Goal: Communication & Community: Answer question/provide support

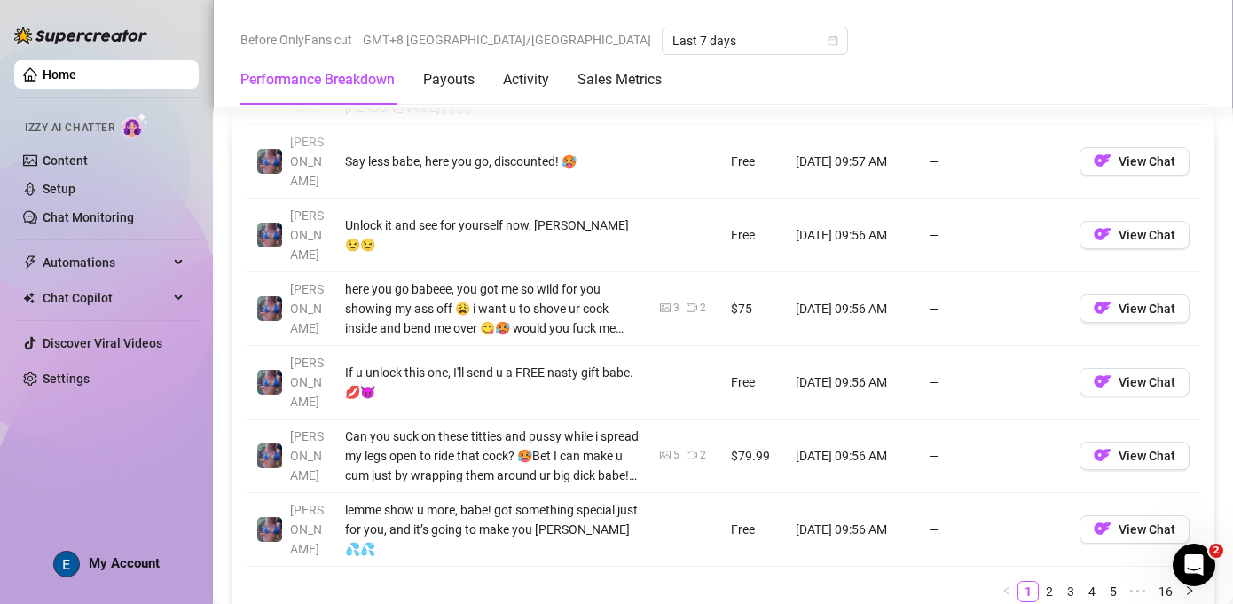
scroll to position [2000, 0]
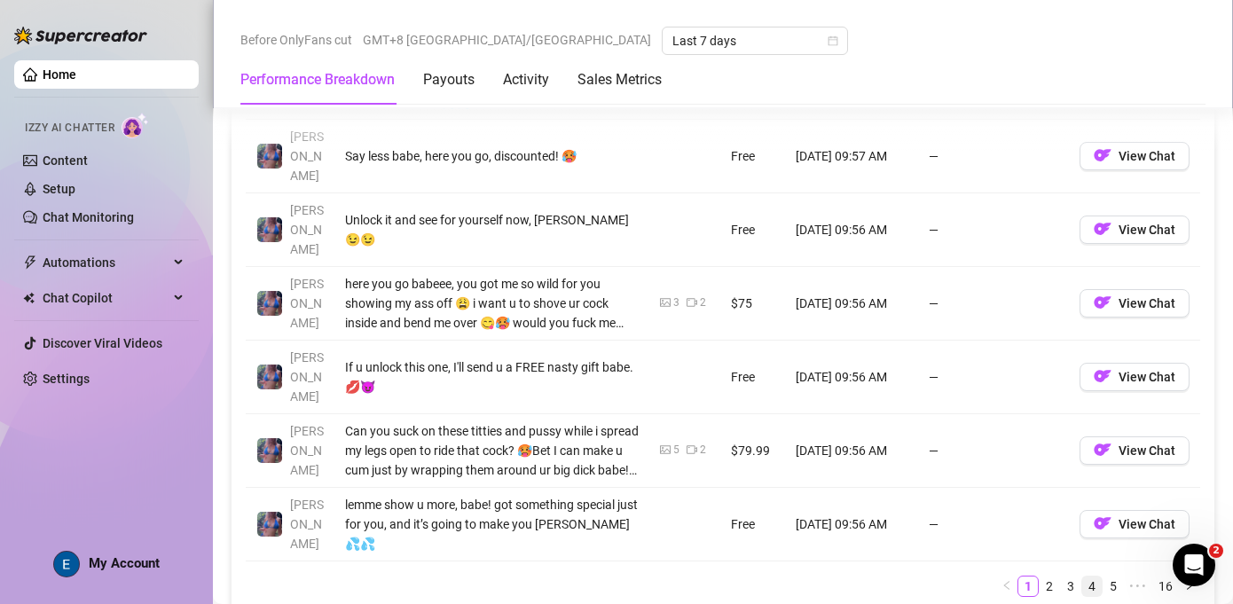
click at [1084, 577] on link "4" at bounding box center [1093, 587] width 20 height 20
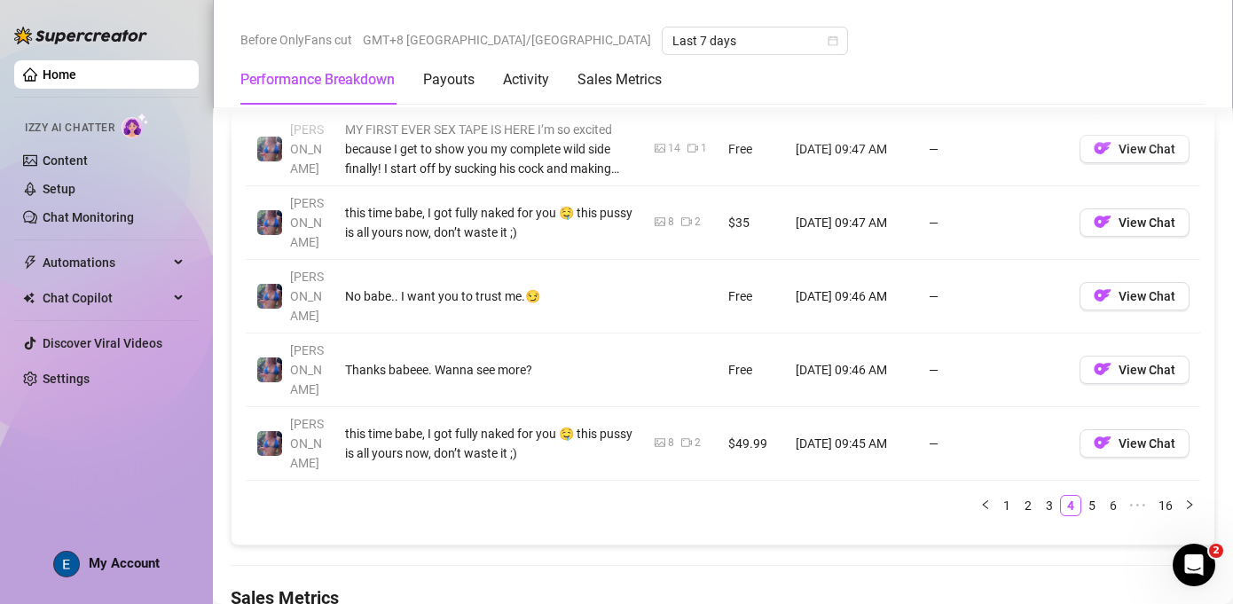
scroll to position [2057, 0]
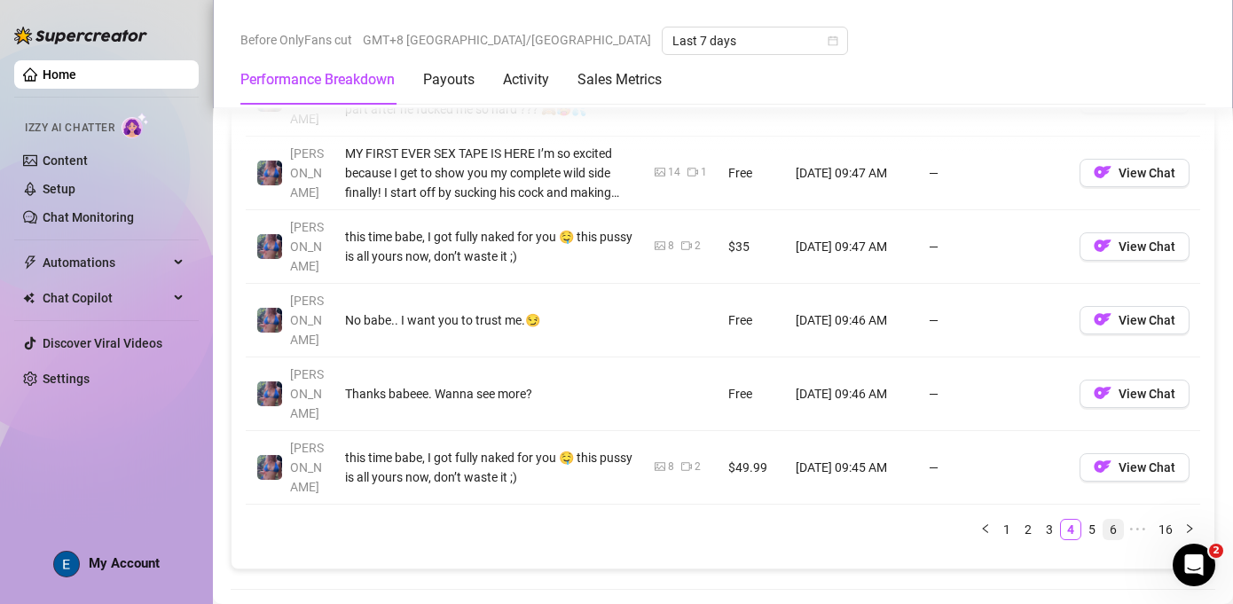
click at [1104, 520] on link "6" at bounding box center [1114, 530] width 20 height 20
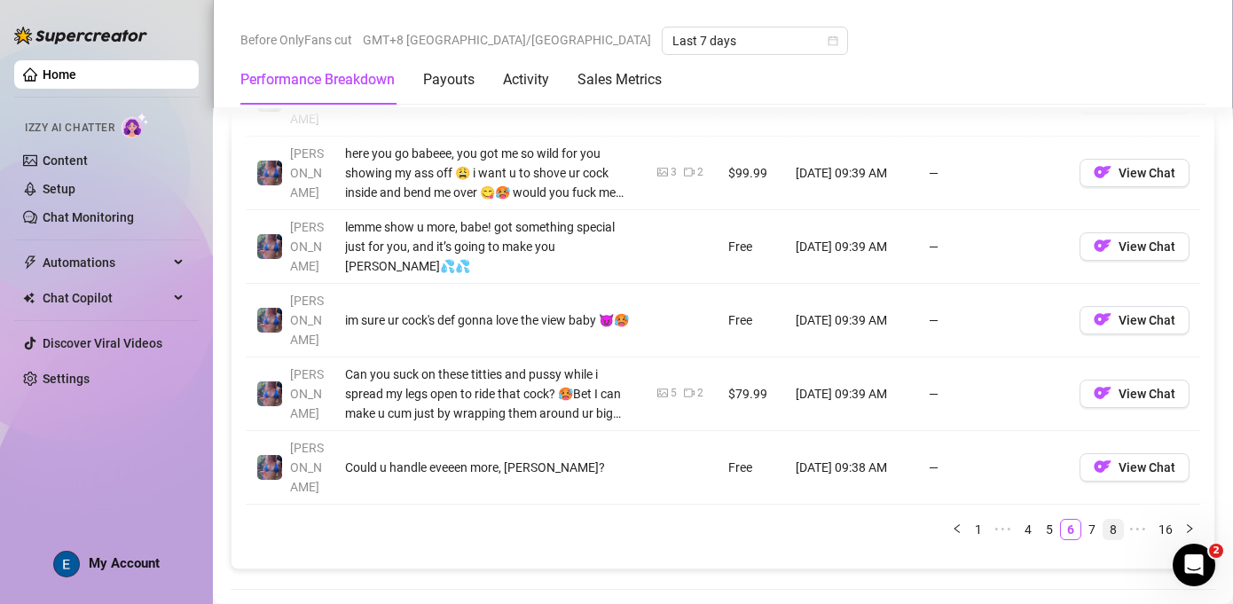
click at [1104, 520] on link "8" at bounding box center [1114, 530] width 20 height 20
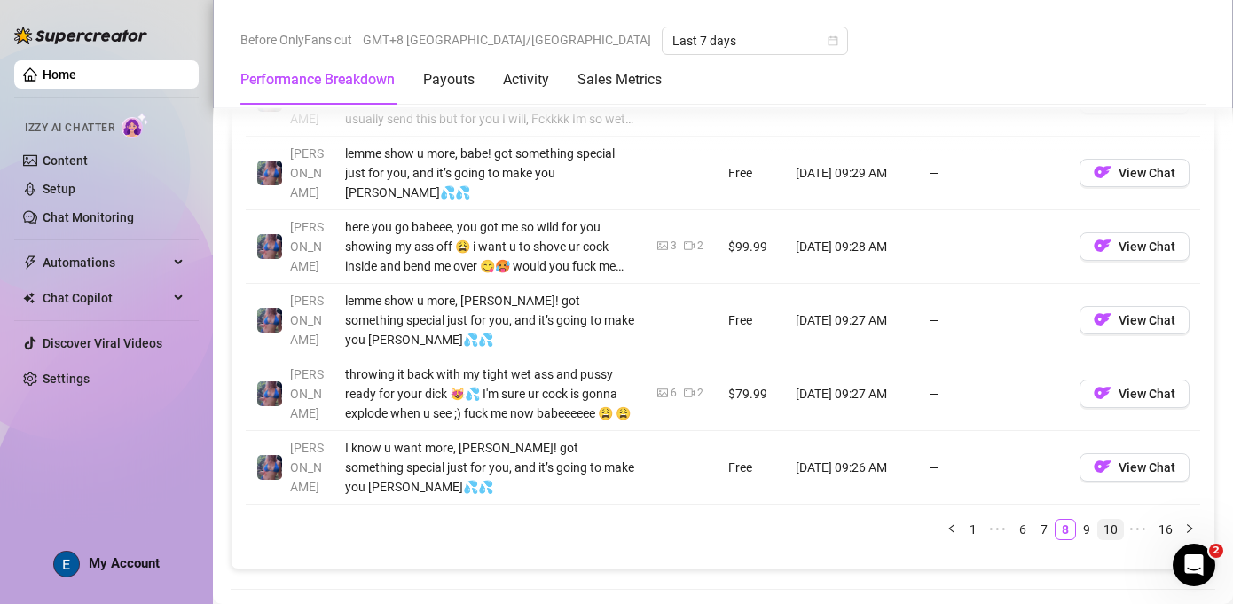
click at [1106, 520] on link "10" at bounding box center [1111, 530] width 25 height 20
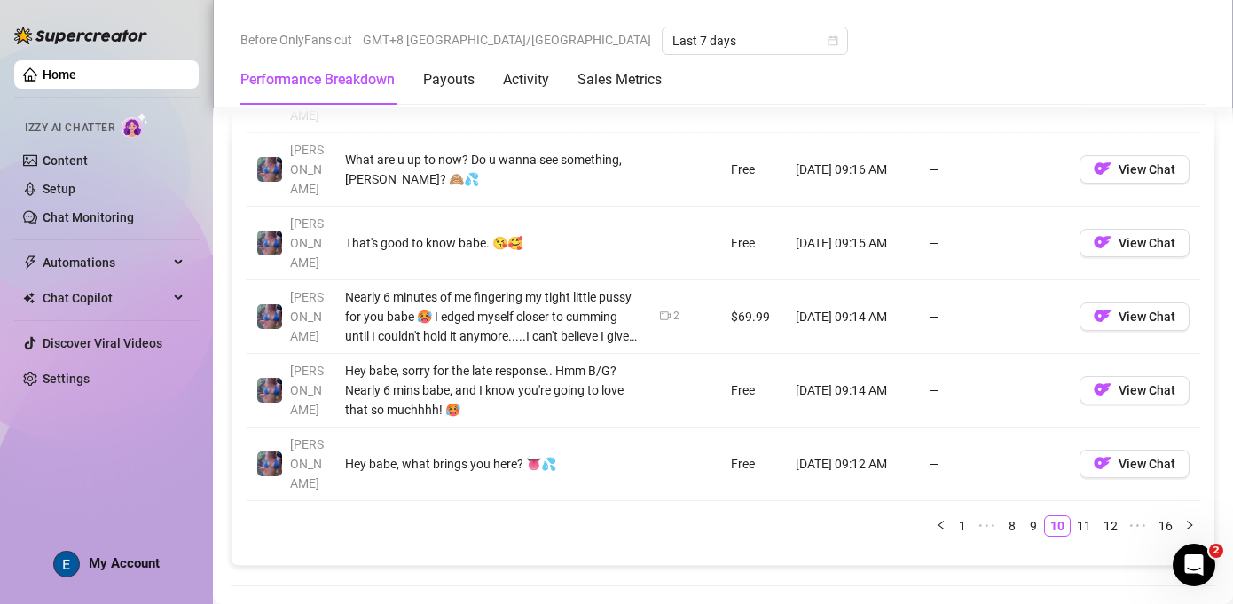
scroll to position [2089, 0]
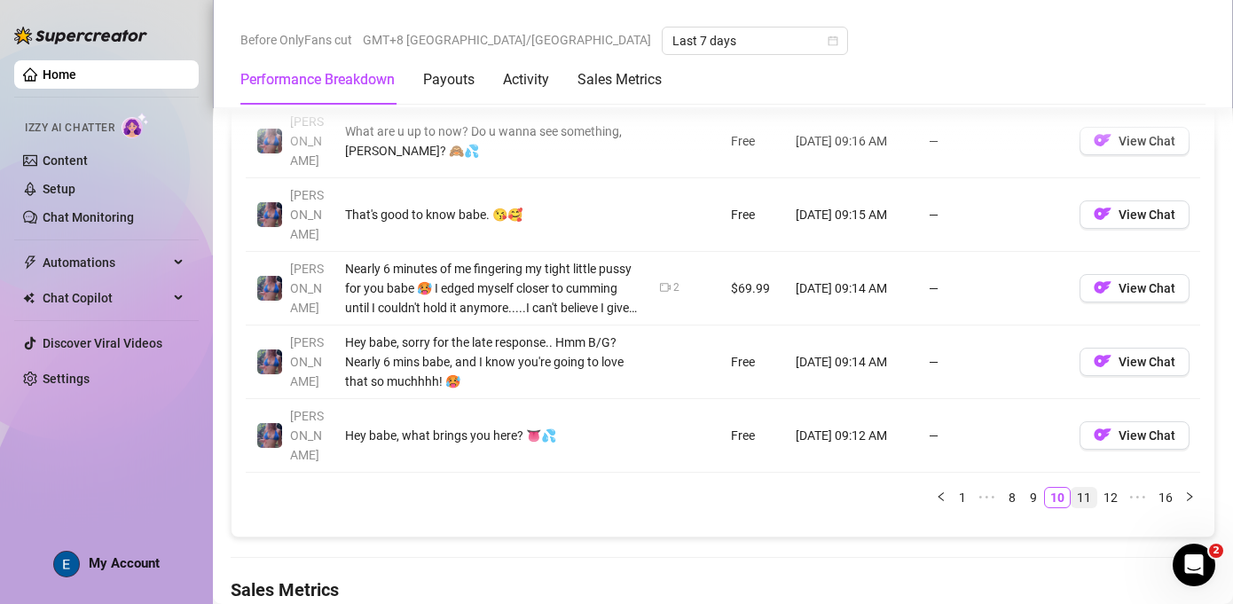
click at [1072, 488] on link "11" at bounding box center [1084, 498] width 25 height 20
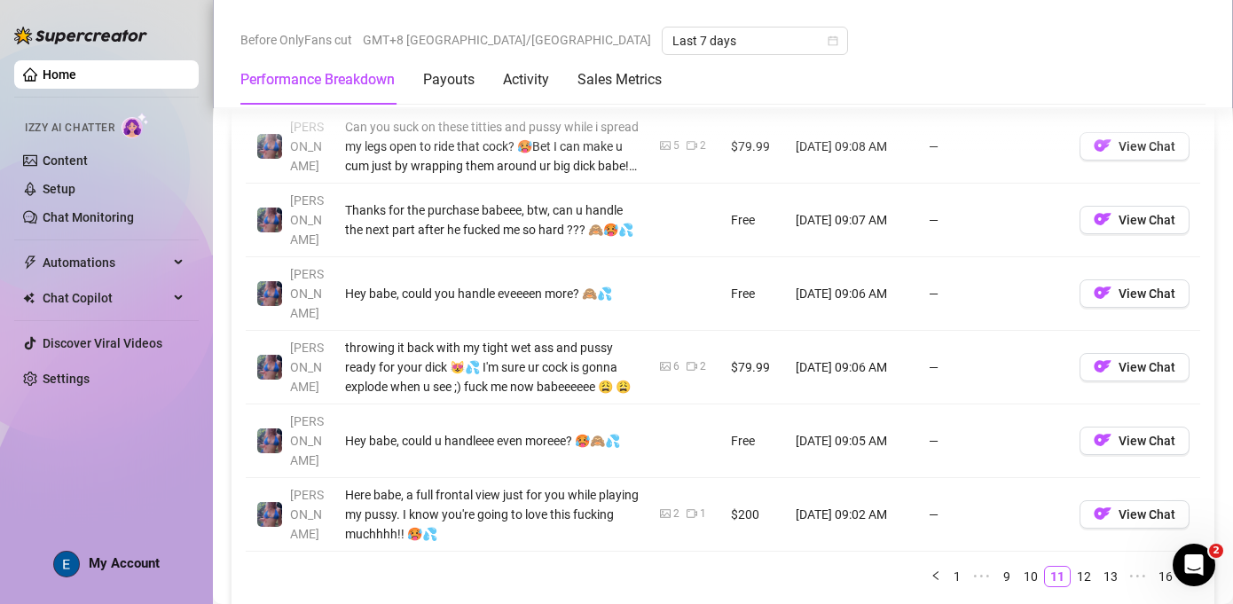
scroll to position [2013, 0]
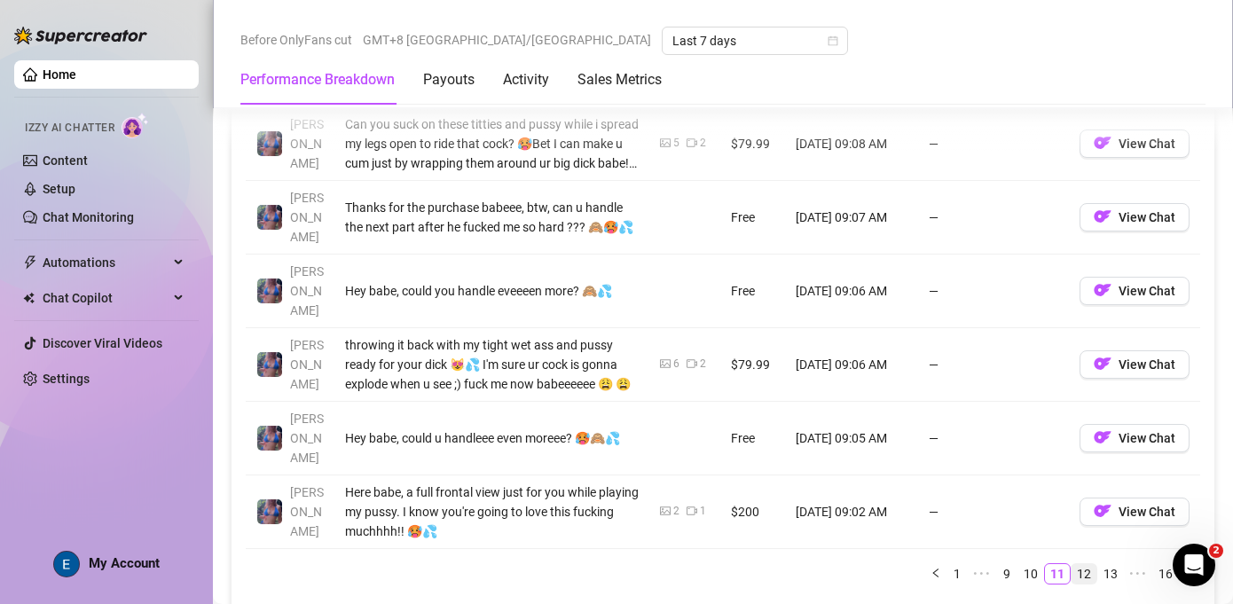
click at [1073, 564] on link "12" at bounding box center [1084, 574] width 25 height 20
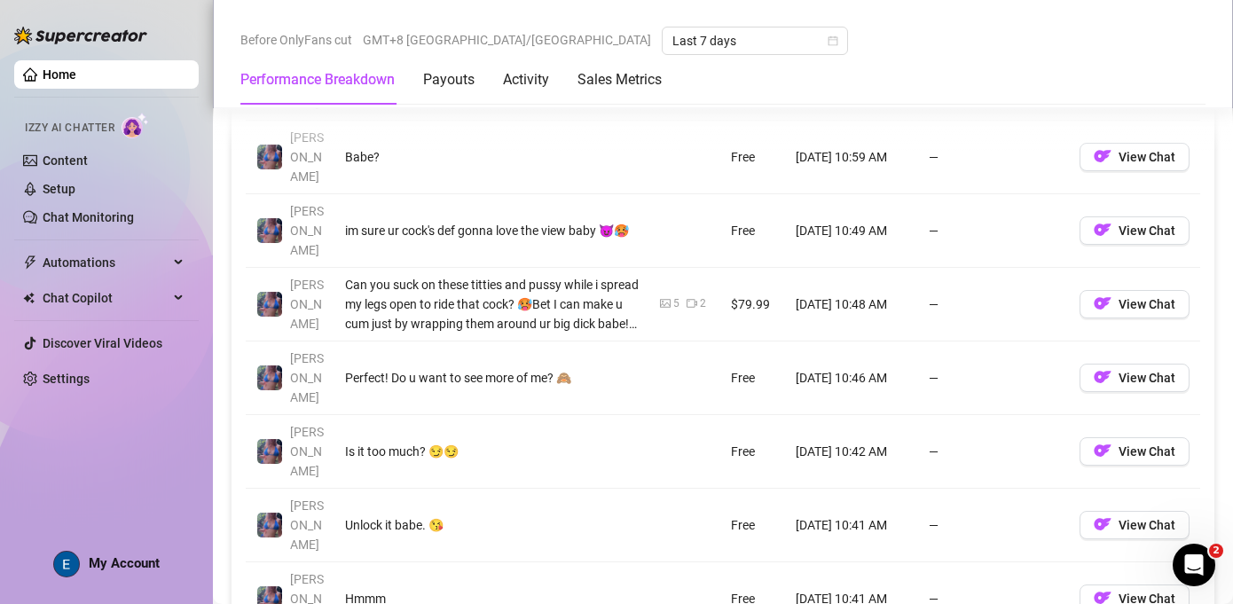
scroll to position [1853, 0]
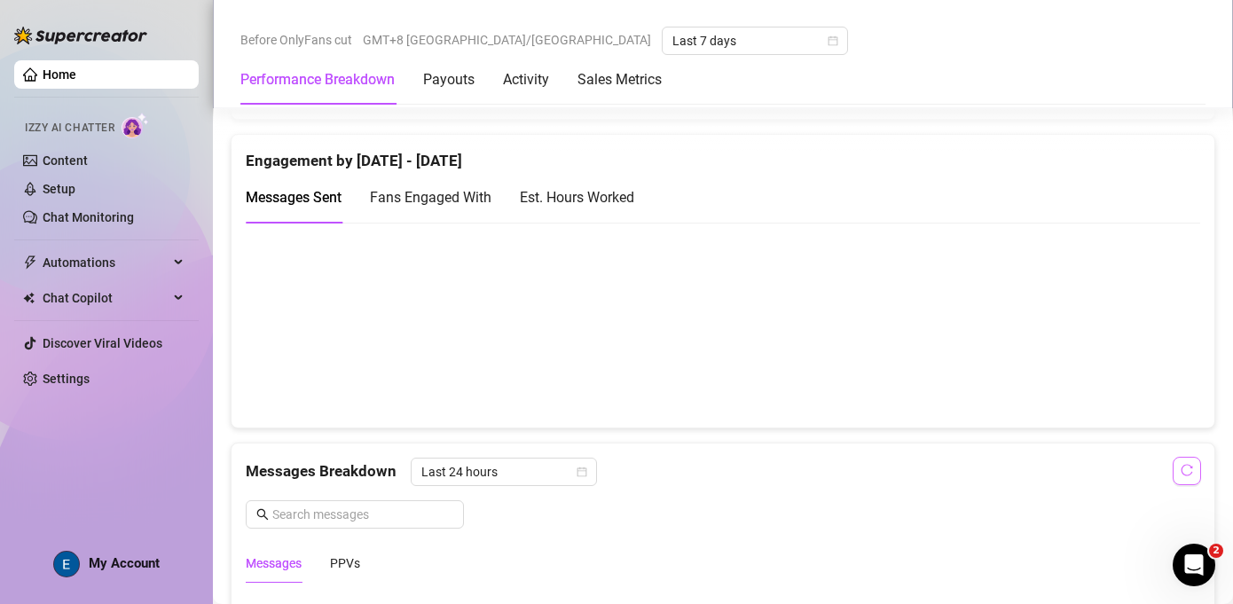
scroll to position [1195, 0]
click at [1181, 463] on icon "reload" at bounding box center [1187, 469] width 12 height 12
click at [1181, 473] on icon "reload" at bounding box center [1187, 469] width 12 height 12
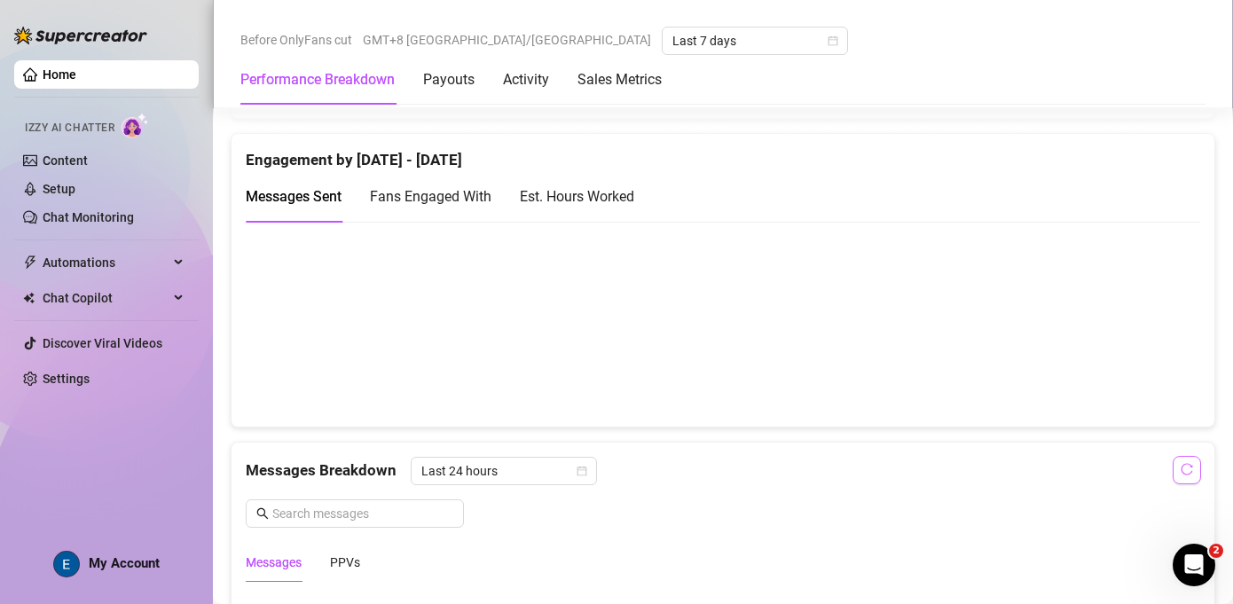
click at [1181, 473] on icon "reload" at bounding box center [1187, 469] width 12 height 12
click at [1181, 472] on icon "reload" at bounding box center [1187, 469] width 12 height 12
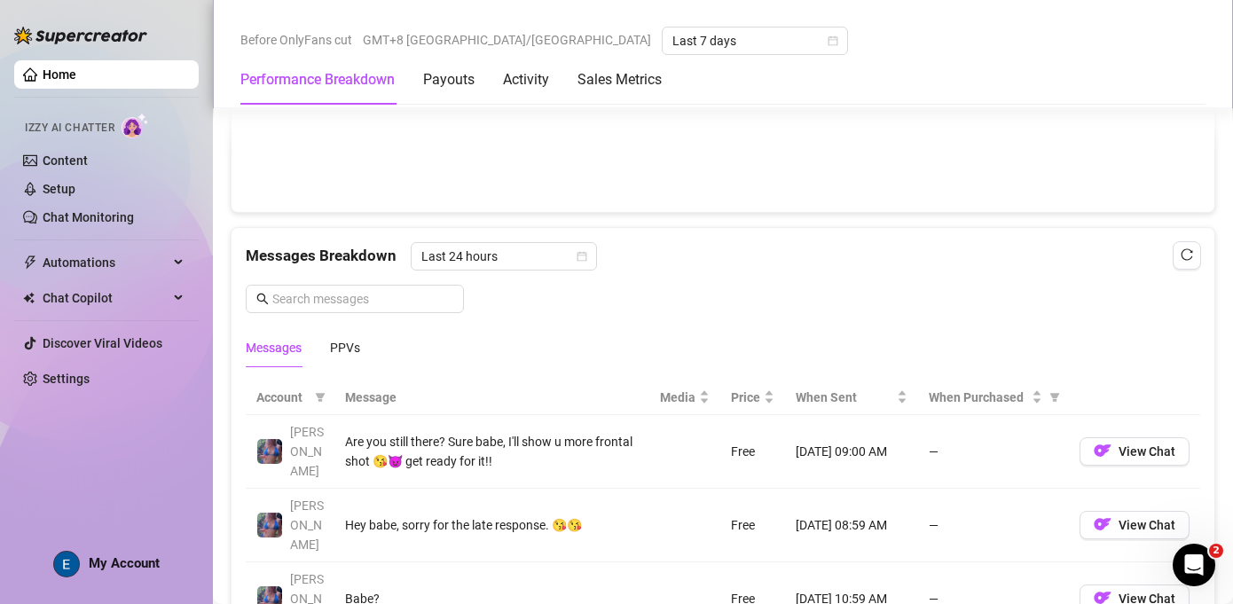
scroll to position [1376, 0]
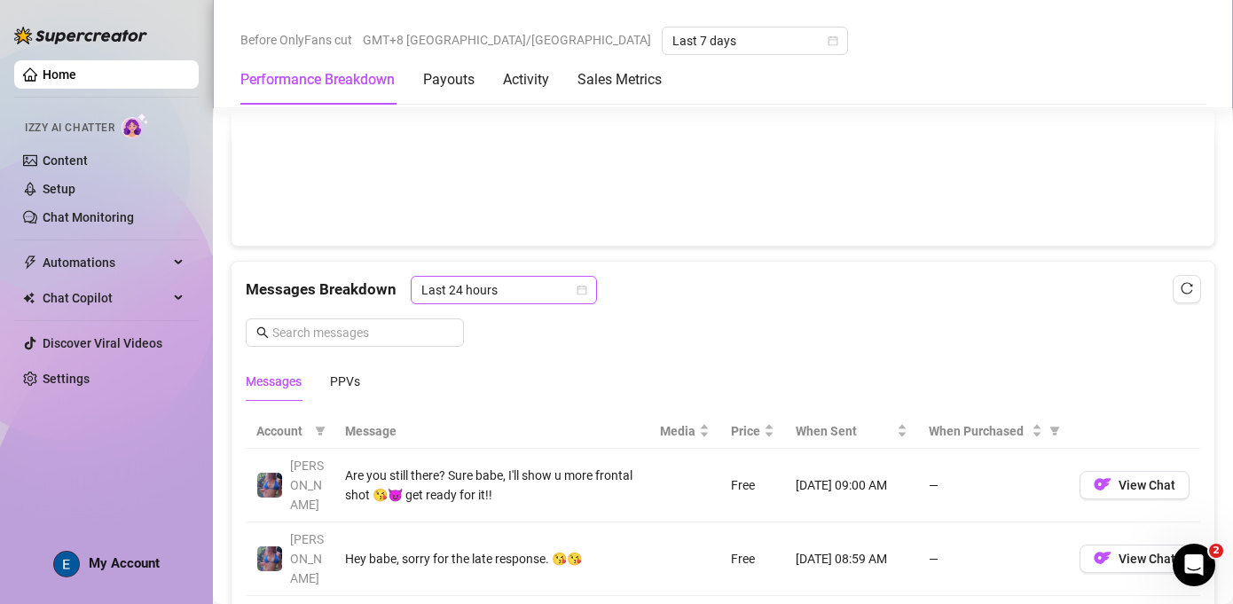
click at [493, 289] on span "Last 24 hours" at bounding box center [504, 290] width 165 height 27
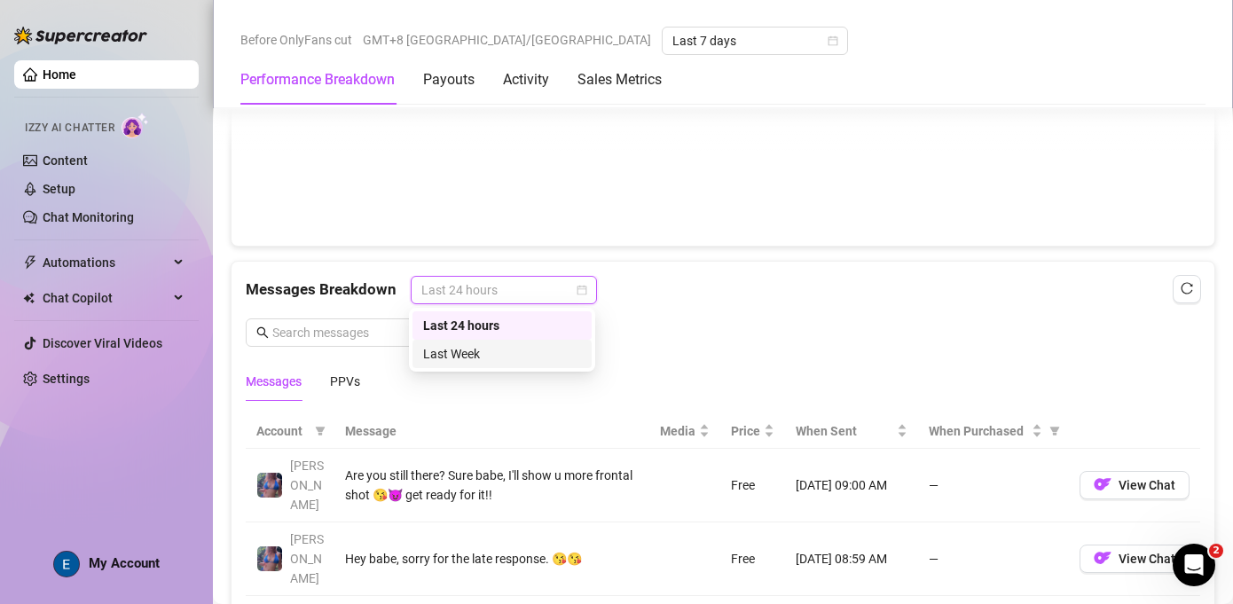
click at [494, 364] on div "Last Week" at bounding box center [502, 354] width 179 height 28
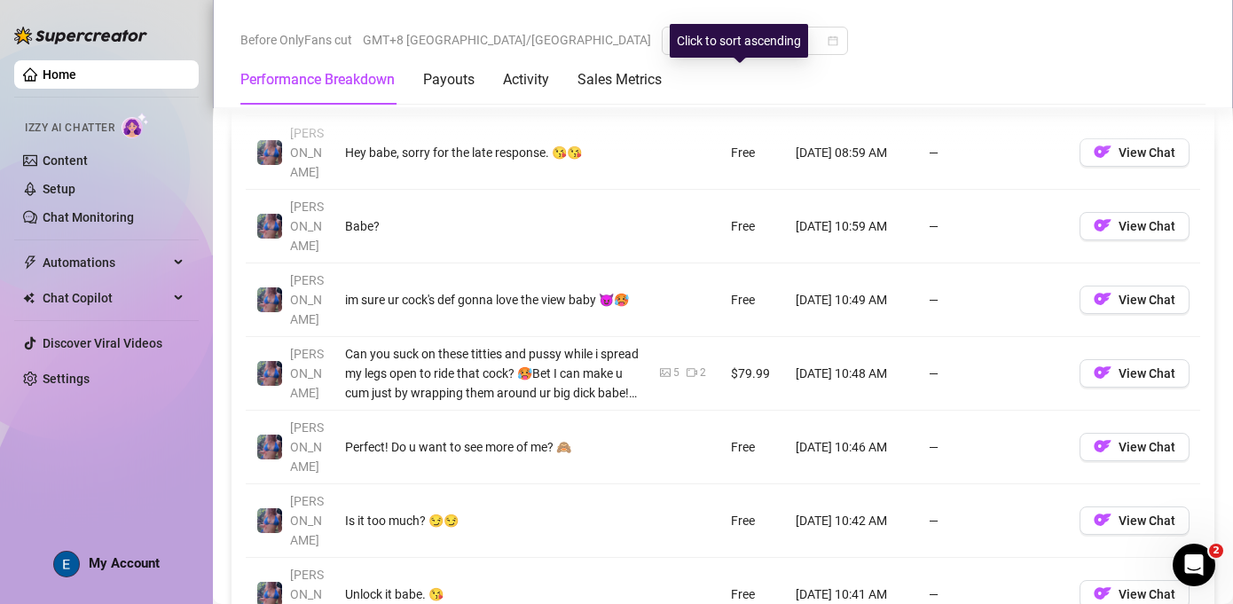
scroll to position [1792, 0]
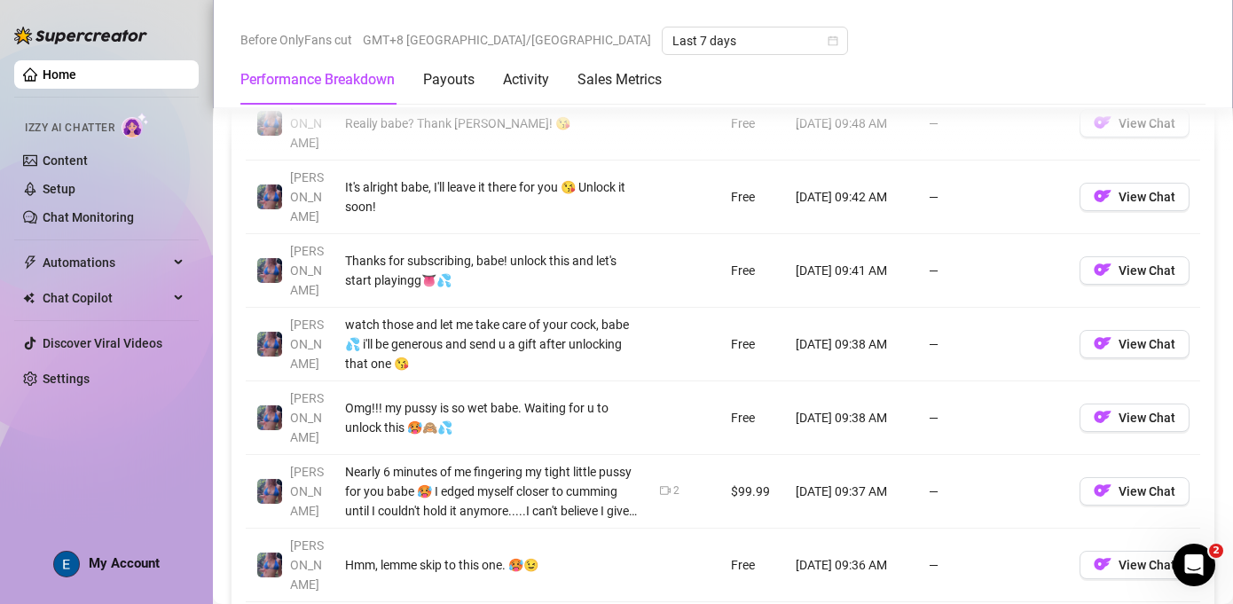
scroll to position [1961, 0]
drag, startPoint x: 1072, startPoint y: 423, endPoint x: 1061, endPoint y: 416, distance: 12.8
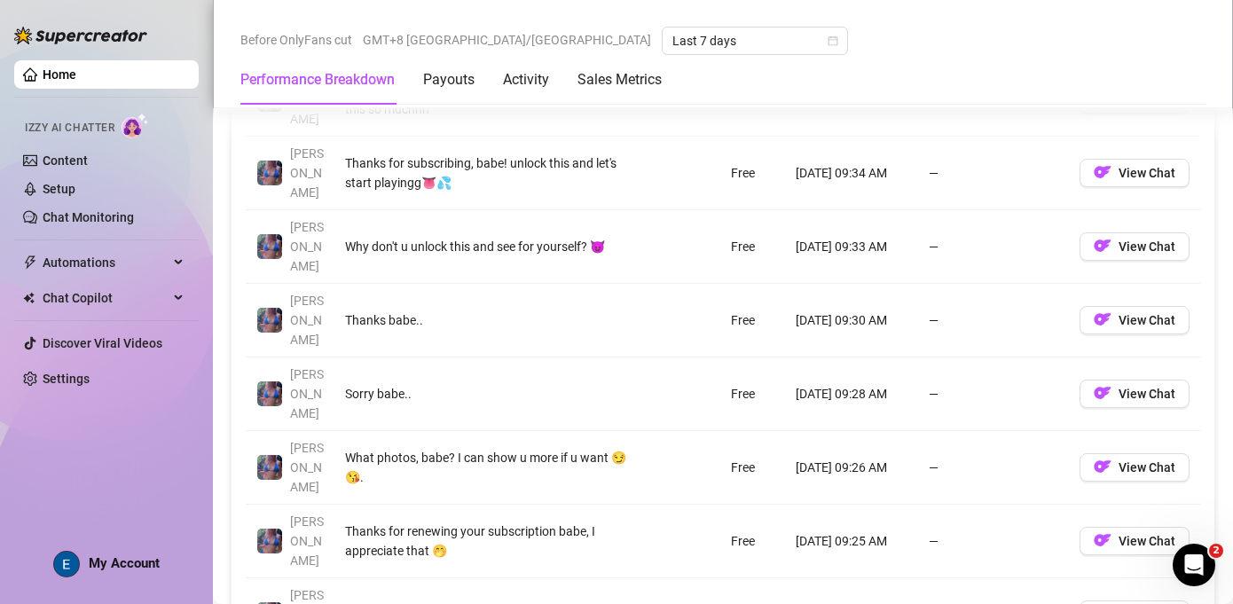
scroll to position [1838, 0]
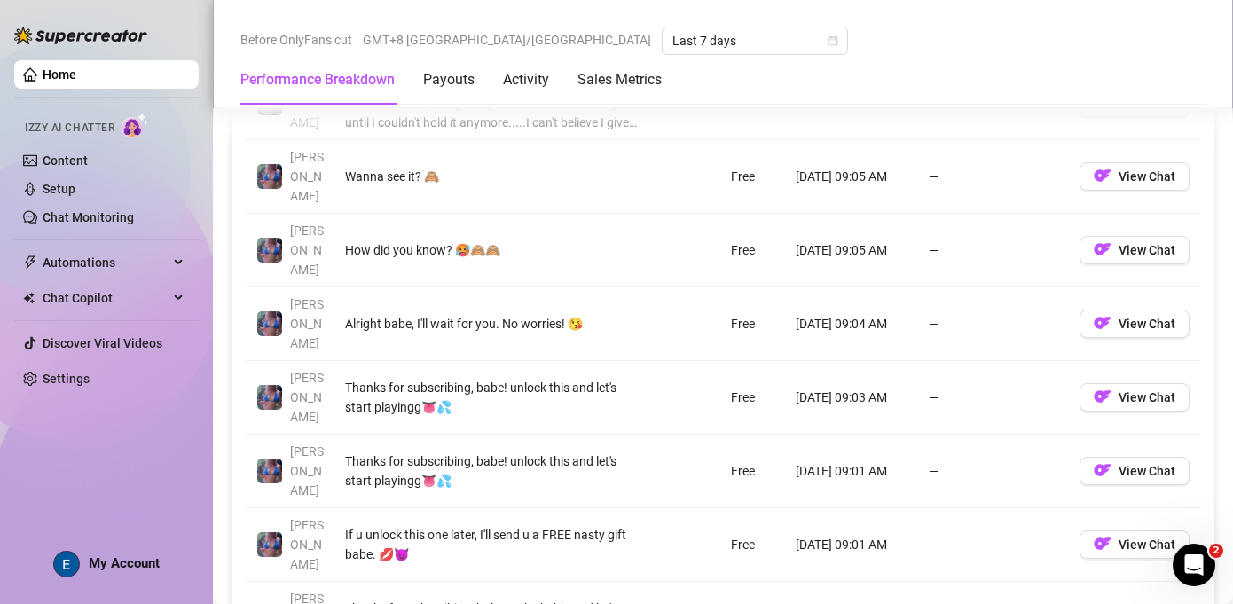
scroll to position [1919, 0]
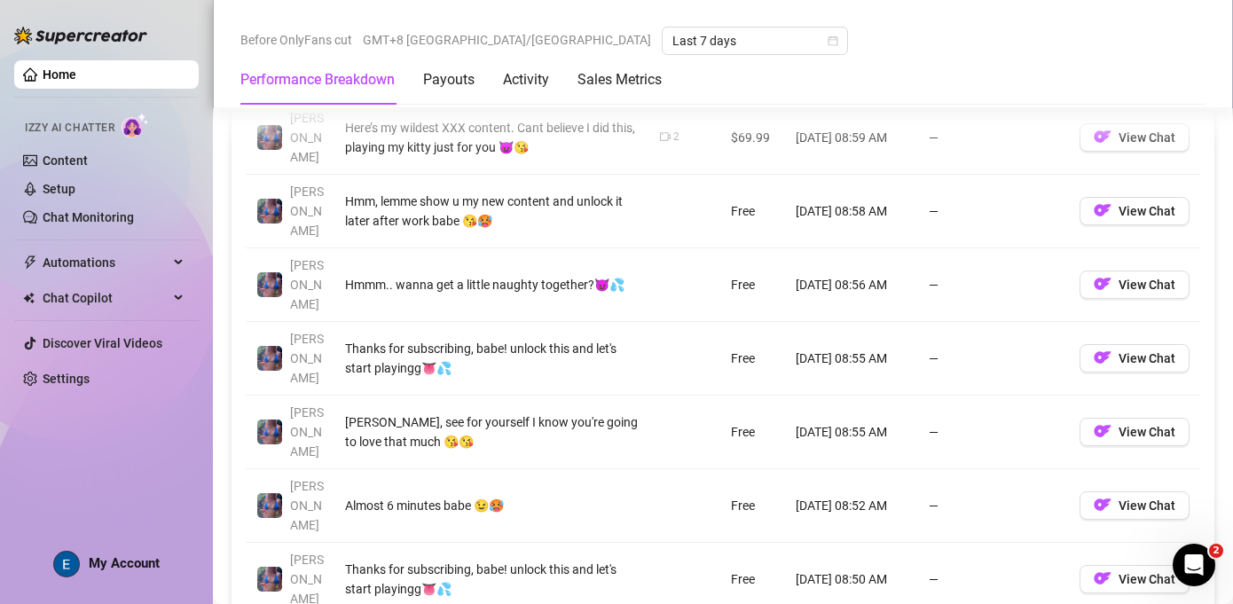
scroll to position [1723, 0]
drag, startPoint x: 537, startPoint y: 327, endPoint x: 888, endPoint y: 340, distance: 351.7
click at [888, 397] on tr "[PERSON_NAME], see for yourself I know you're going to love that much 😘😘 Free […" at bounding box center [723, 434] width 955 height 74
click at [865, 397] on td "[DATE] 08:55 AM" at bounding box center [851, 434] width 133 height 74
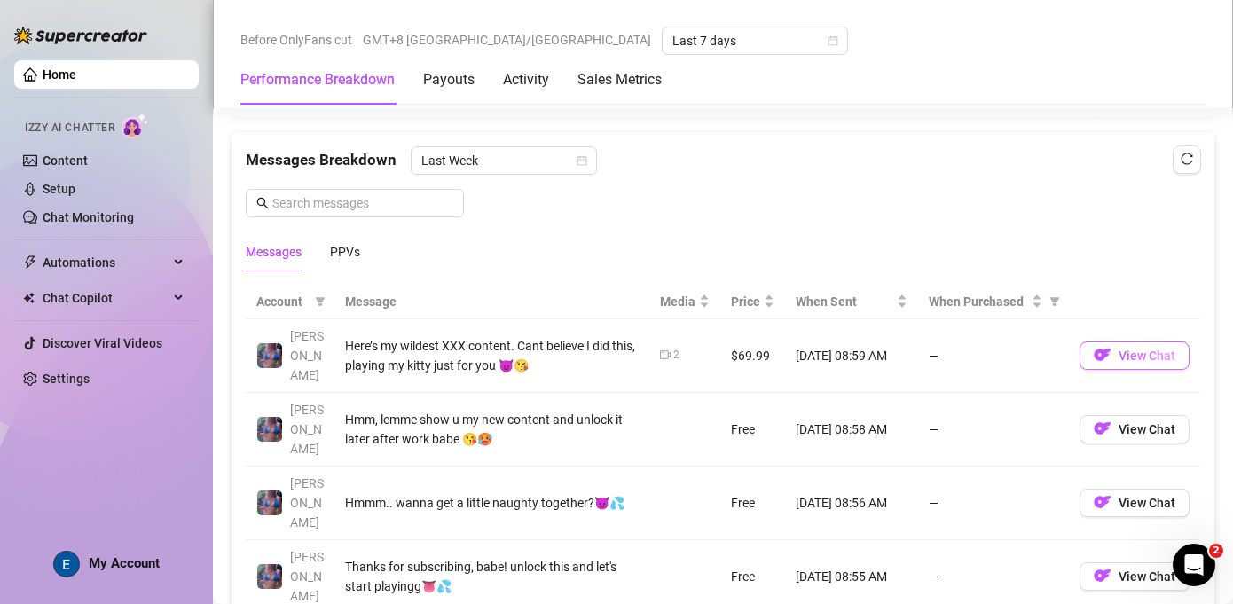
scroll to position [1509, 0]
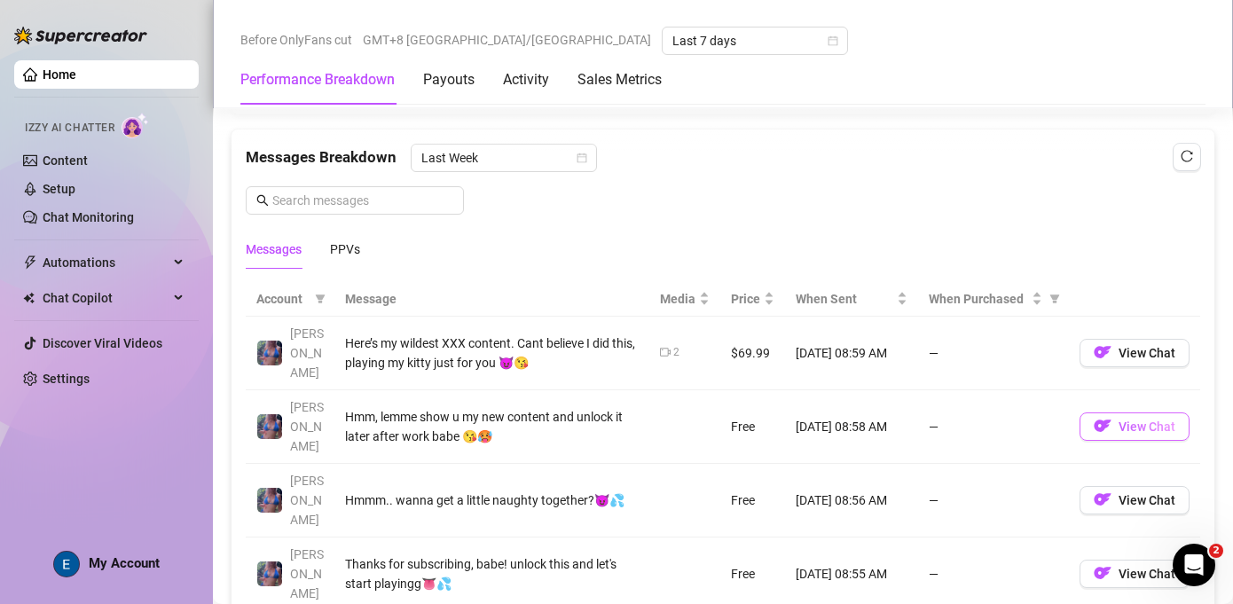
click at [1119, 420] on span "View Chat" at bounding box center [1147, 427] width 57 height 14
